Goal: Task Accomplishment & Management: Manage account settings

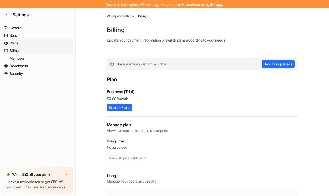
click at [19, 42] on link "Plans" at bounding box center [37, 43] width 71 height 7
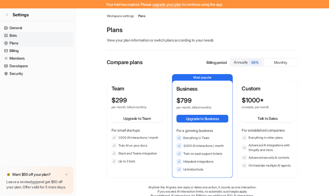
click at [20, 35] on link "Bots" at bounding box center [37, 35] width 71 height 7
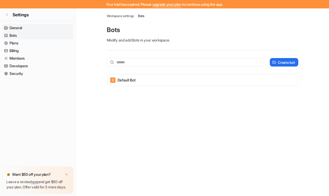
click at [19, 28] on link "General" at bounding box center [37, 27] width 71 height 7
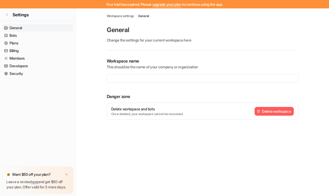
type input "**********"
click at [7, 14] on icon at bounding box center [6, 14] width 3 height 3
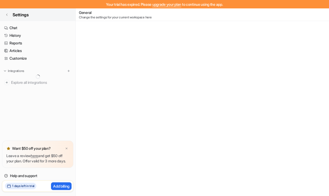
click at [7, 14] on icon at bounding box center [6, 14] width 3 height 3
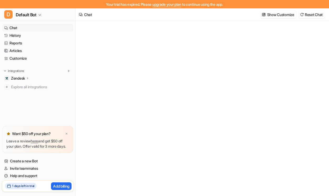
type textarea "**********"
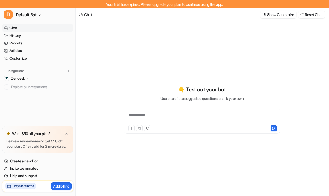
click at [14, 29] on link "Chat" at bounding box center [37, 27] width 71 height 7
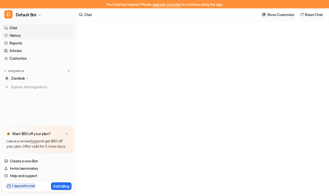
click at [15, 37] on link "History" at bounding box center [37, 35] width 71 height 7
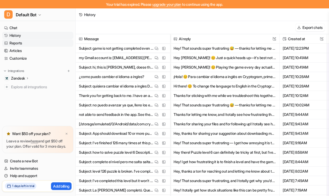
click at [27, 43] on link "Reports" at bounding box center [37, 43] width 71 height 7
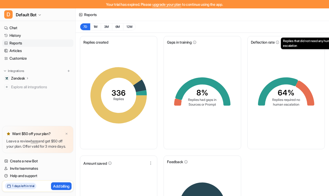
click at [278, 42] on icon at bounding box center [278, 43] width 4 height 4
click at [97, 28] on button "1M" at bounding box center [95, 26] width 11 height 7
